Goal: Information Seeking & Learning: Learn about a topic

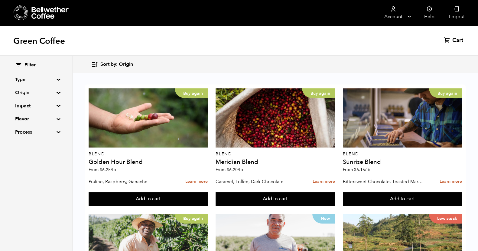
scroll to position [149, 0]
click at [57, 94] on summary "Origin" at bounding box center [36, 92] width 42 height 7
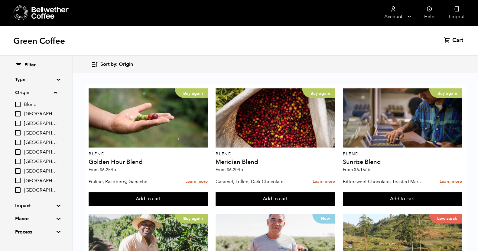
click at [21, 172] on input "[GEOGRAPHIC_DATA]" at bounding box center [17, 171] width 5 height 5
checkbox input "true"
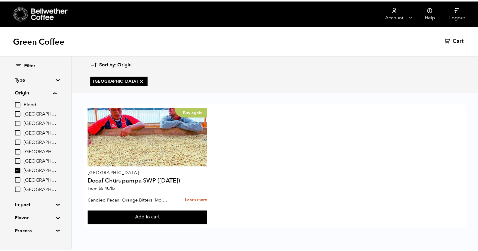
scroll to position [12, 0]
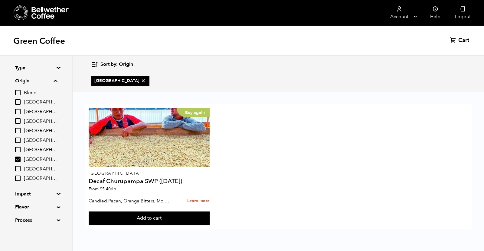
click at [19, 169] on input "[GEOGRAPHIC_DATA]" at bounding box center [17, 168] width 5 height 5
checkbox input "true"
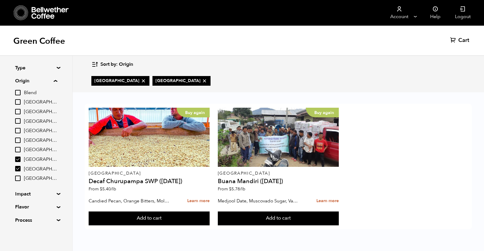
click at [19, 102] on input "[GEOGRAPHIC_DATA]" at bounding box center [17, 101] width 5 height 5
checkbox input "true"
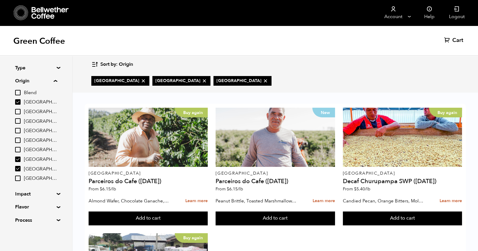
scroll to position [0, 0]
click at [19, 160] on input "[GEOGRAPHIC_DATA]" at bounding box center [17, 159] width 5 height 5
checkbox input "false"
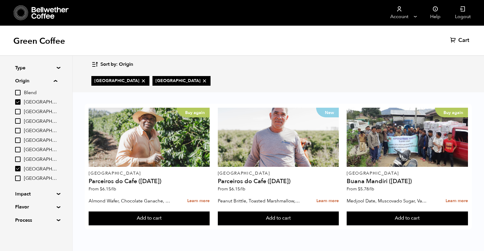
click at [19, 170] on input "[GEOGRAPHIC_DATA]" at bounding box center [17, 168] width 5 height 5
checkbox input "false"
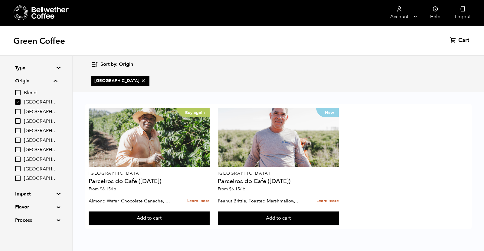
click at [20, 101] on input "[GEOGRAPHIC_DATA]" at bounding box center [17, 101] width 5 height 5
checkbox input "false"
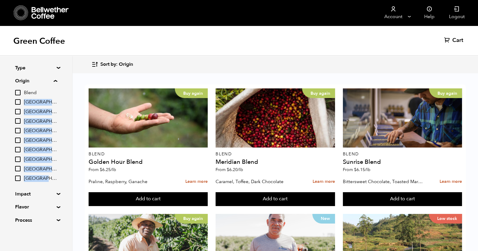
drag, startPoint x: 50, startPoint y: 177, endPoint x: 24, endPoint y: 99, distance: 81.2
click at [24, 99] on div "Blend [GEOGRAPHIC_DATA] [GEOGRAPHIC_DATA] [GEOGRAPHIC_DATA] [GEOGRAPHIC_DATA] […" at bounding box center [36, 135] width 42 height 93
copy div "[GEOGRAPHIC_DATA] [GEOGRAPHIC_DATA] [GEOGRAPHIC_DATA] [GEOGRAPHIC_DATA] [GEOGRA…"
